Goal: Navigation & Orientation: Find specific page/section

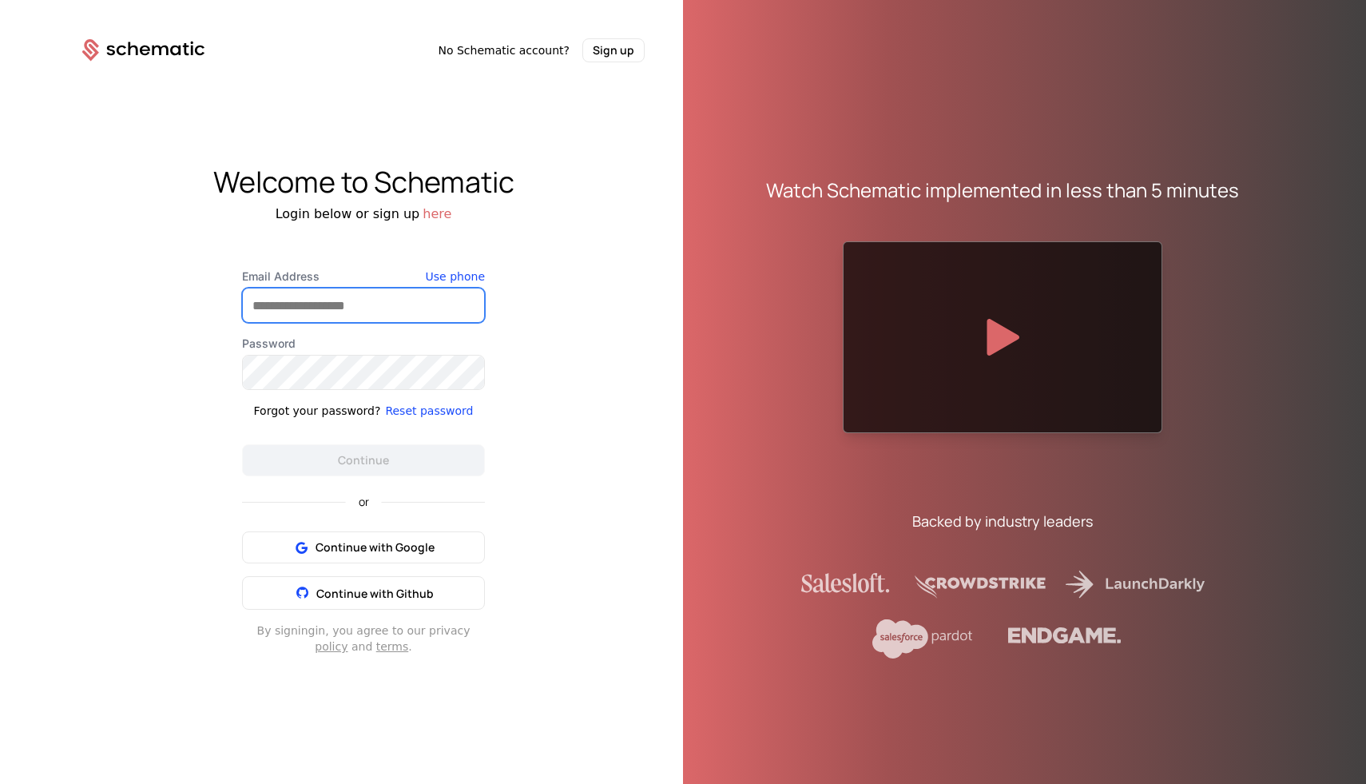
type input "**********"
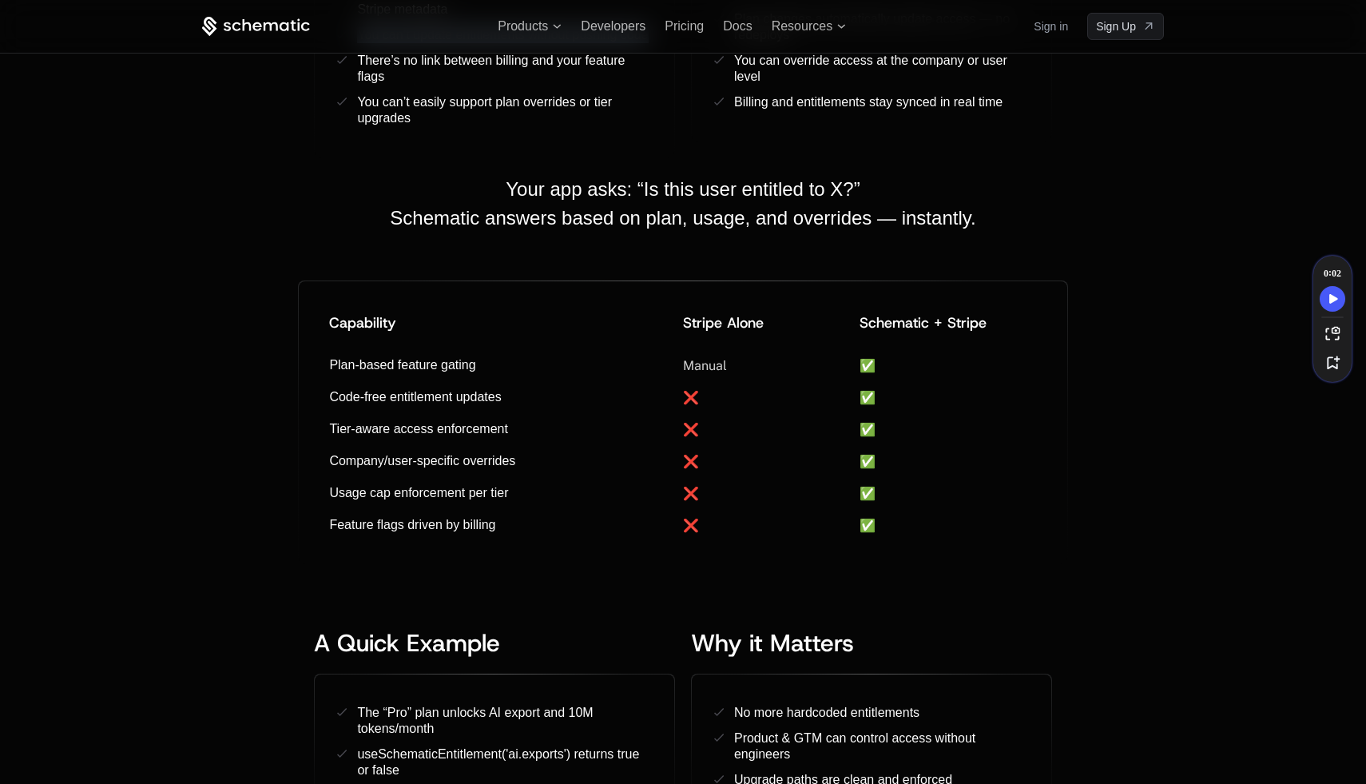
scroll to position [875, 0]
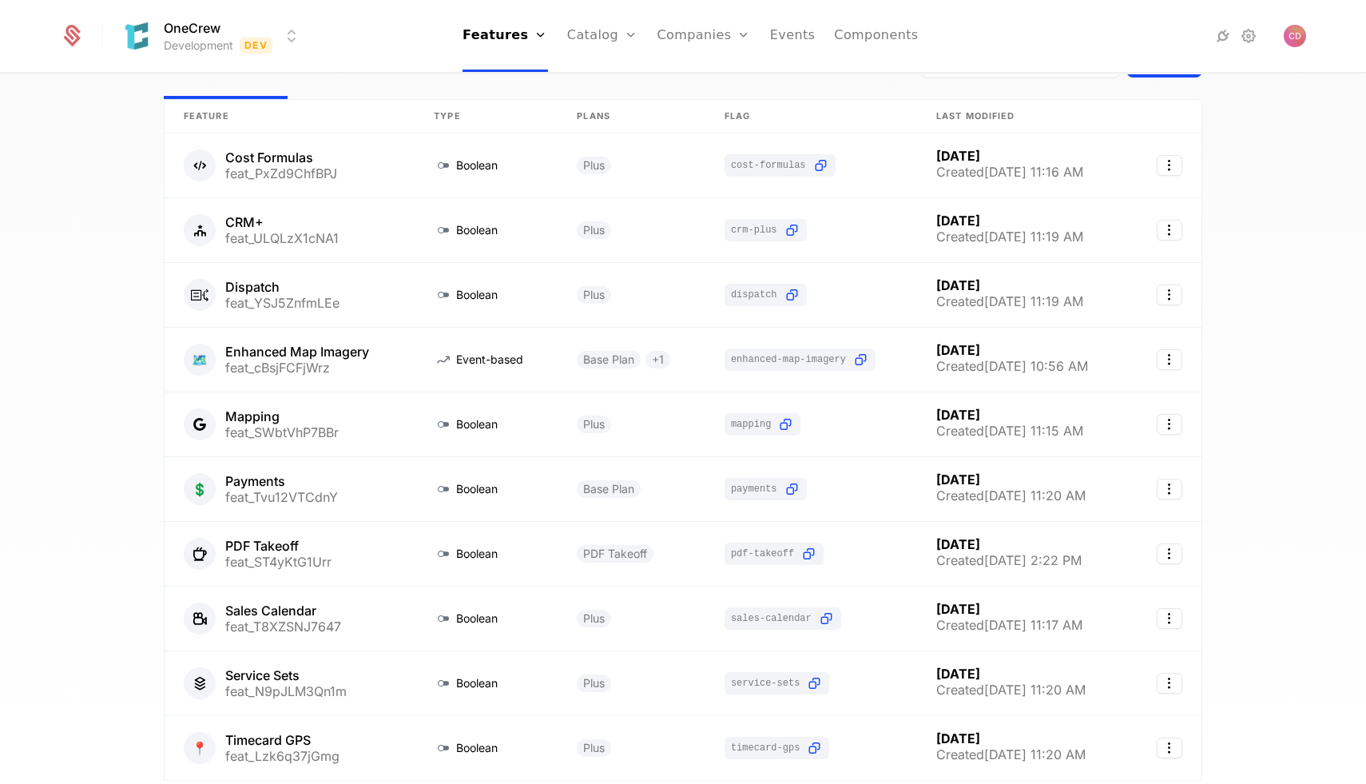
scroll to position [25, 0]
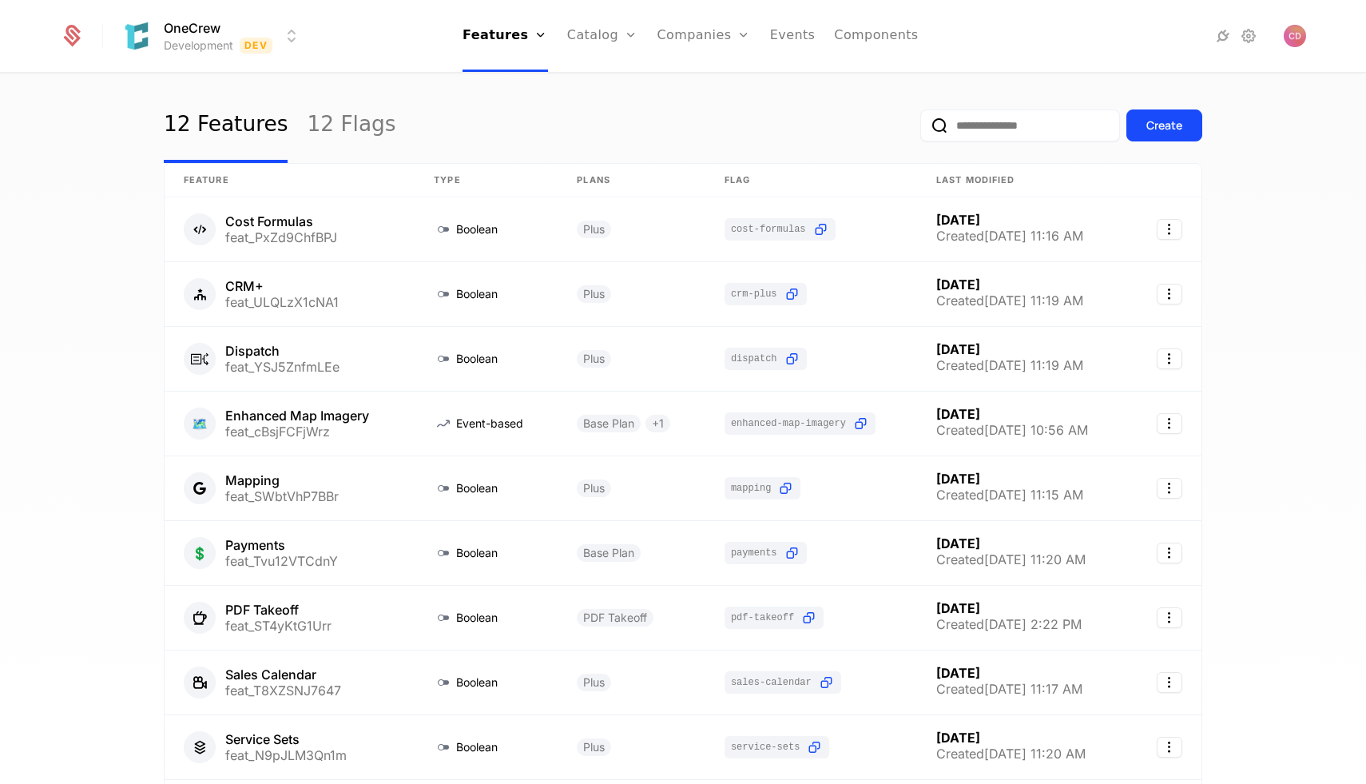
click at [1301, 236] on div "12 Features 12 Flags Create Feature Type Plans Flag Last Modified Cost Formulas…" at bounding box center [683, 433] width 1366 height 719
